Goal: Task Accomplishment & Management: Manage account settings

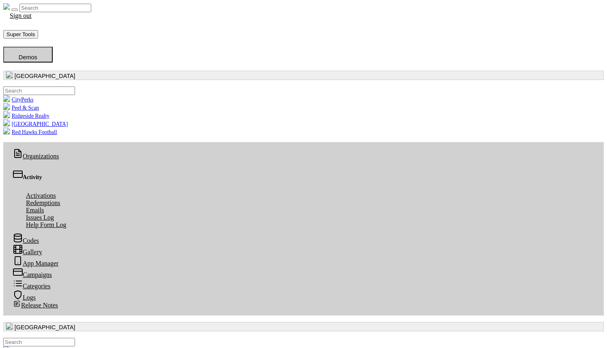
scroll to position [2, 0]
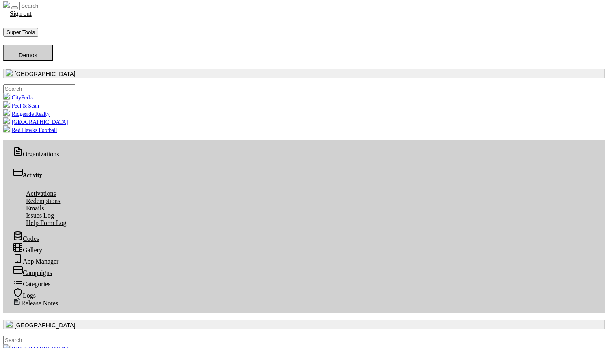
radio input "true"
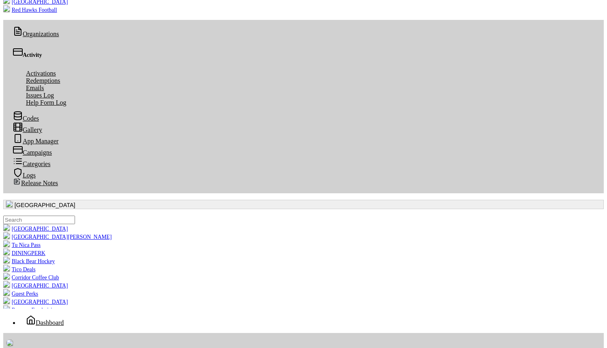
scroll to position [93, 0]
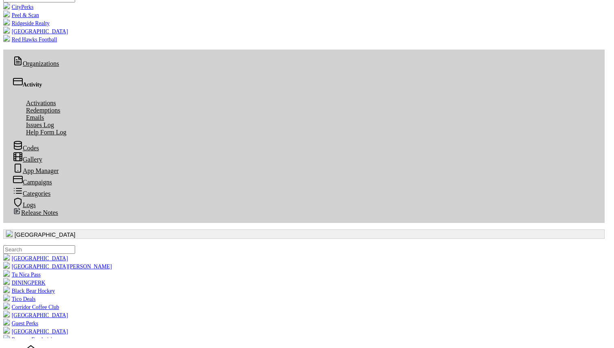
radio input "true"
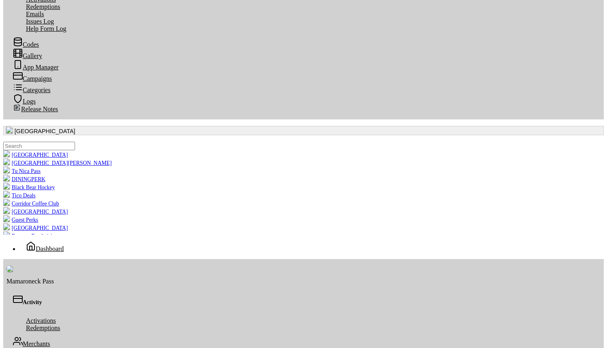
scroll to position [195, 0]
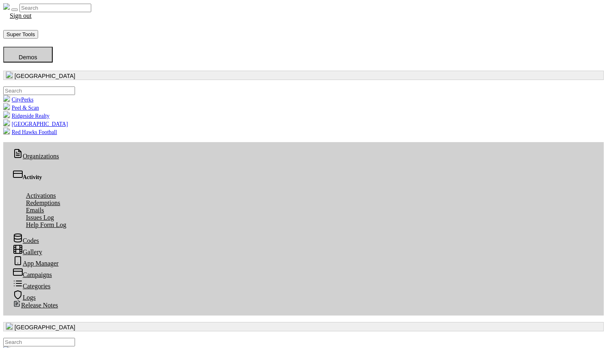
scroll to position [2, 0]
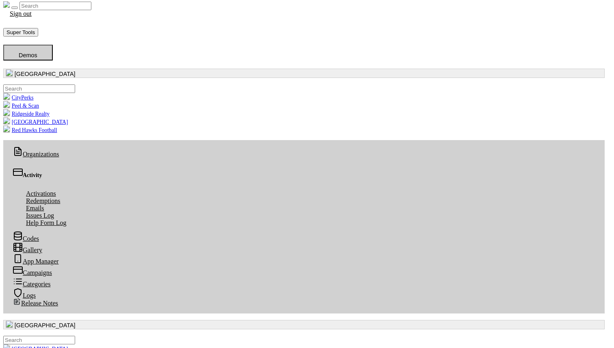
radio input "true"
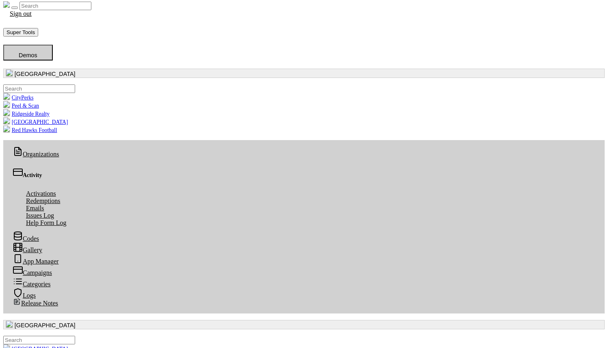
radio input "true"
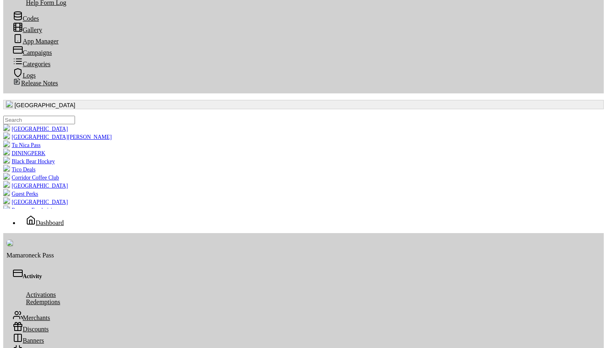
scroll to position [180, 0]
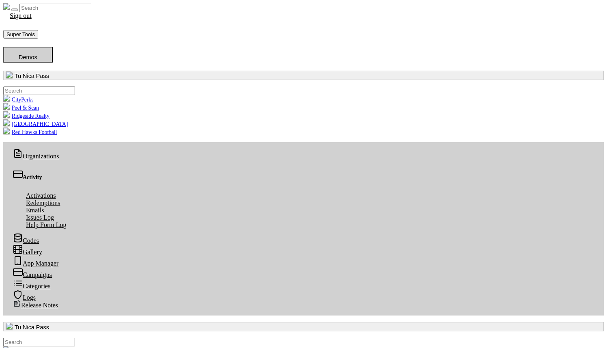
scroll to position [93, 298]
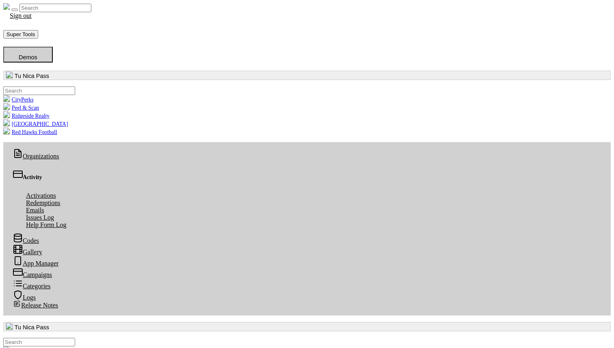
click at [50, 74] on button "button" at bounding box center [306, 75] width 607 height 9
click at [52, 71] on button "button" at bounding box center [306, 75] width 607 height 9
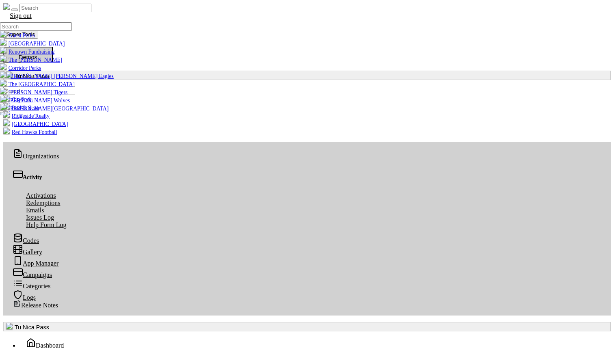
scroll to position [68, 0]
click at [32, 11] on link "Tico Deals" at bounding box center [16, 8] width 32 height 6
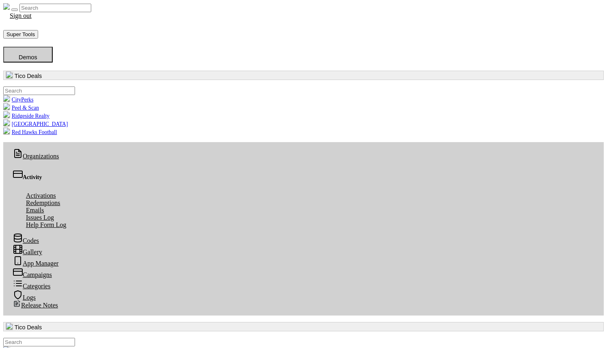
scroll to position [93, 298]
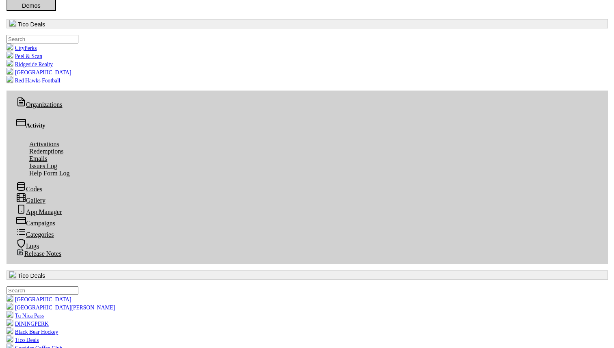
scroll to position [53, 0]
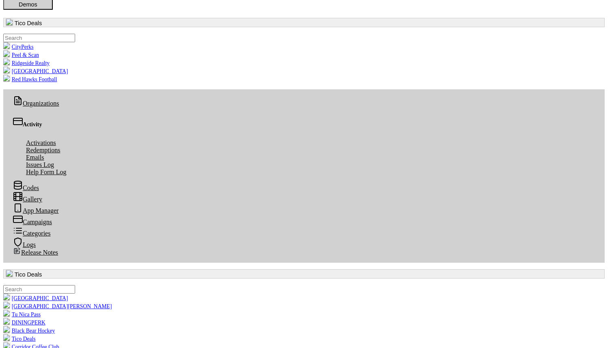
radio input "true"
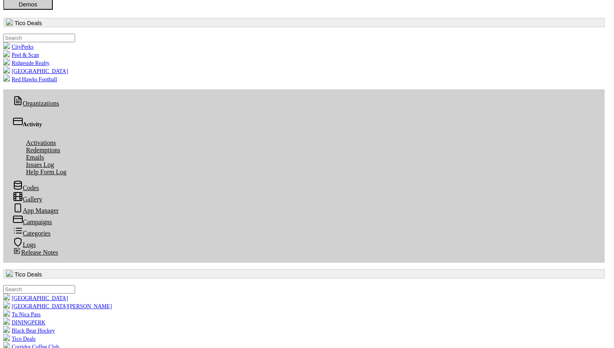
radio input "true"
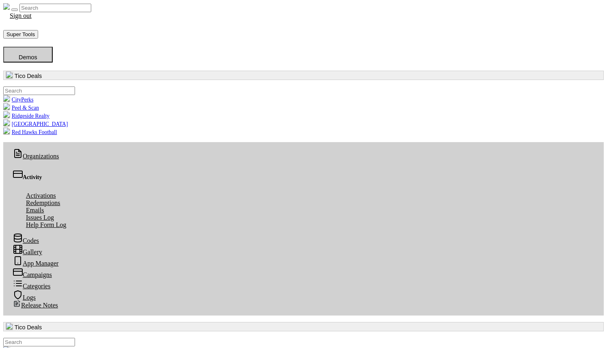
scroll to position [2, 0]
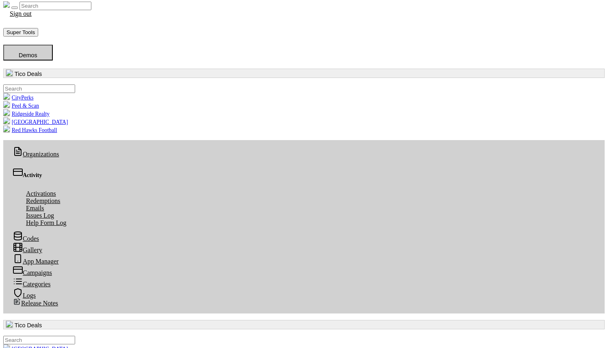
radio input "true"
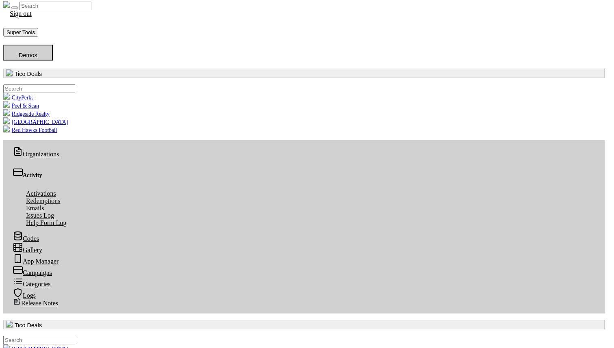
radio input "true"
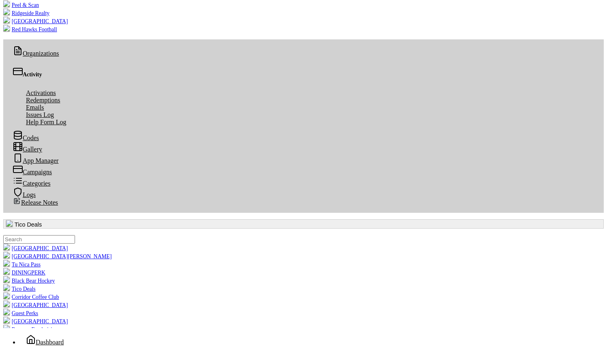
scroll to position [103, 0]
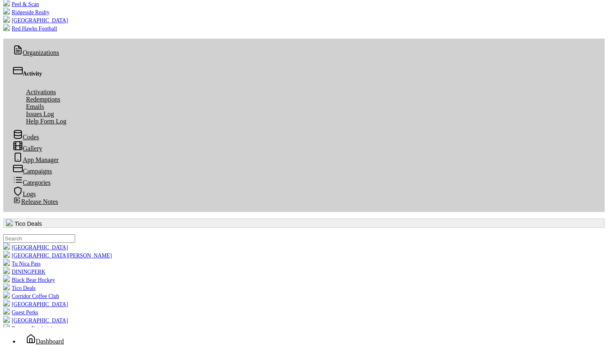
radio input "true"
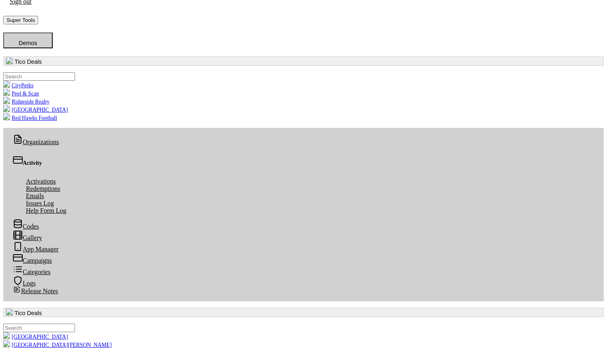
scroll to position [0, 0]
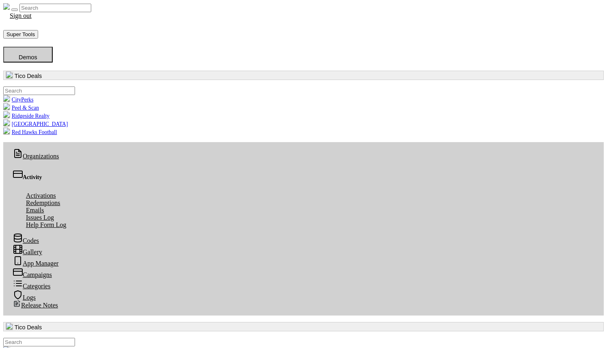
click at [64, 71] on button "button" at bounding box center [303, 75] width 601 height 9
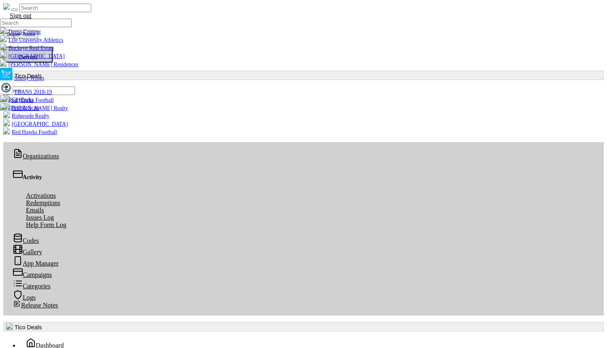
scroll to position [686, 0]
click at [37, 27] on input ".form-control-sm" at bounding box center [36, 23] width 72 height 9
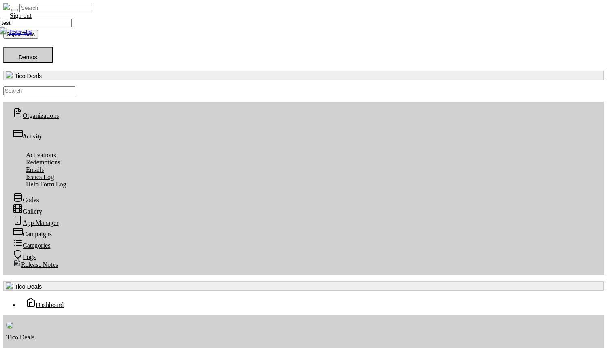
type input "test"
click at [32, 35] on link "Tester Org" at bounding box center [16, 32] width 32 height 6
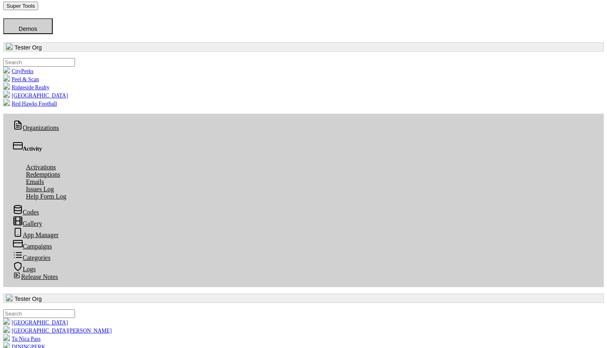
scroll to position [28, 0]
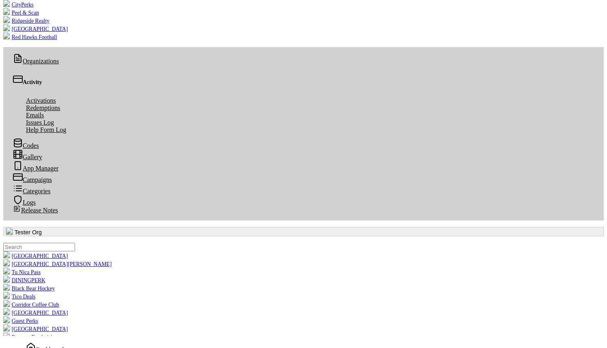
scroll to position [87, 0]
